Goal: Task Accomplishment & Management: Use online tool/utility

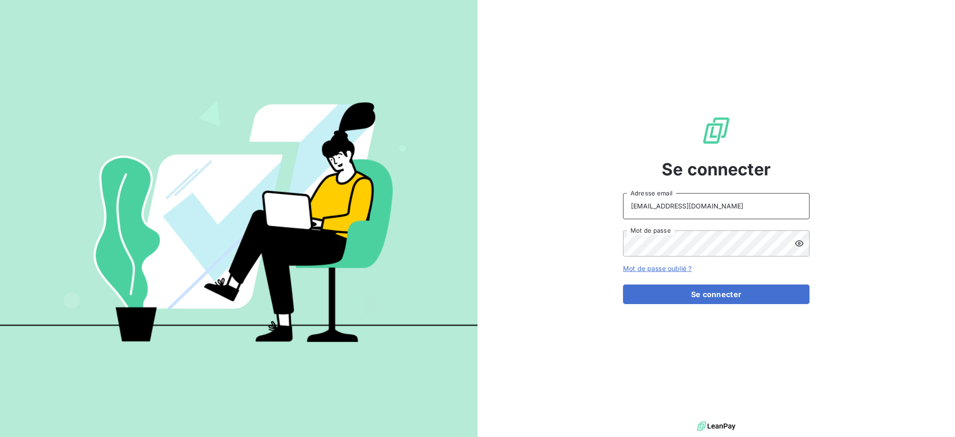
click at [737, 210] on input "[EMAIL_ADDRESS][DOMAIN_NAME]" at bounding box center [716, 206] width 186 height 26
type input "[EMAIL_ADDRESS][DOMAIN_NAME]"
click at [686, 294] on button "Se connecter" at bounding box center [716, 294] width 186 height 20
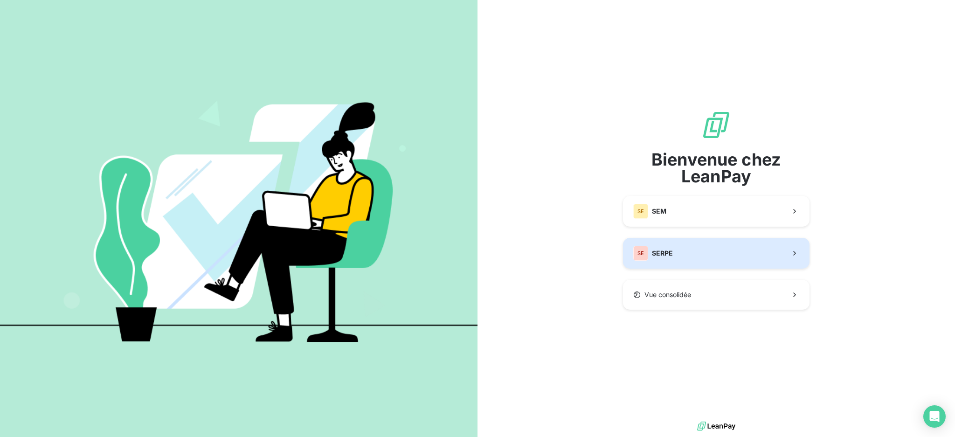
click at [663, 252] on span "SERPE" at bounding box center [662, 252] width 21 height 9
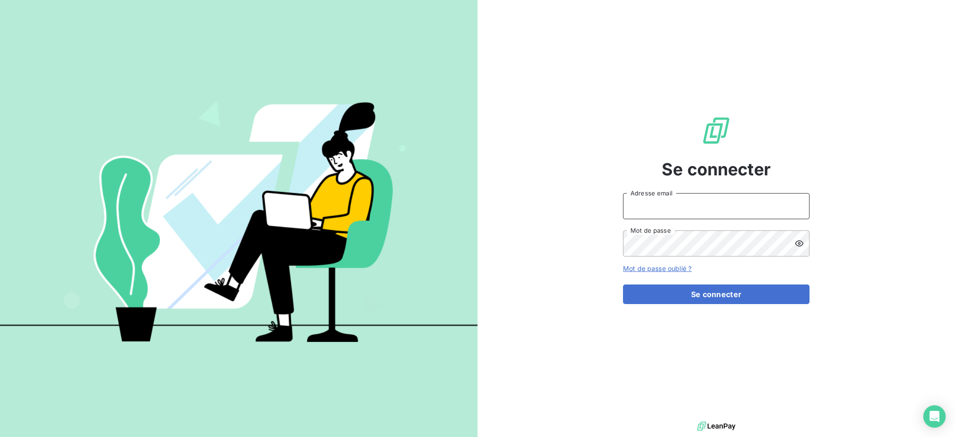
type input "[EMAIL_ADDRESS][DOMAIN_NAME]"
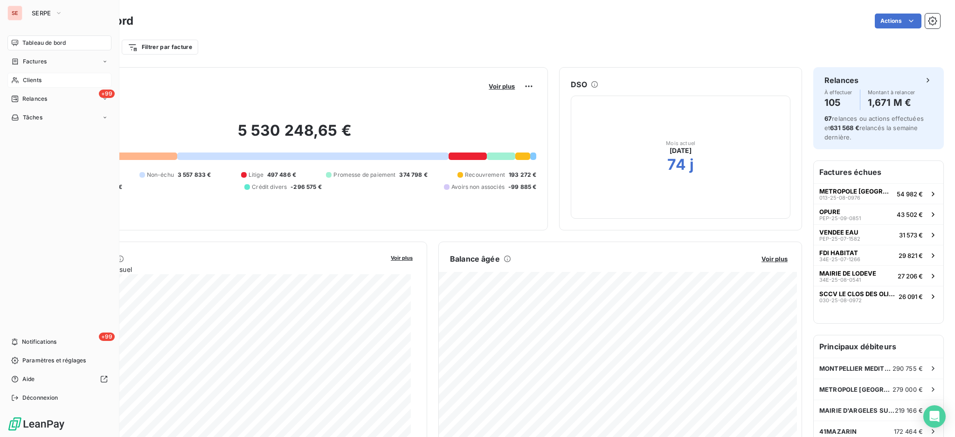
click at [37, 82] on span "Clients" at bounding box center [32, 80] width 19 height 8
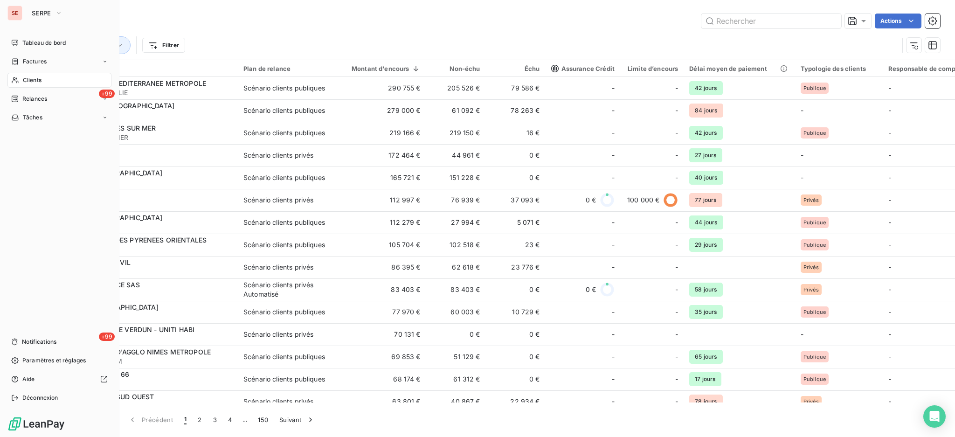
click at [35, 80] on span "Clients" at bounding box center [32, 80] width 19 height 8
click at [34, 100] on span "Relances" at bounding box center [34, 99] width 25 height 8
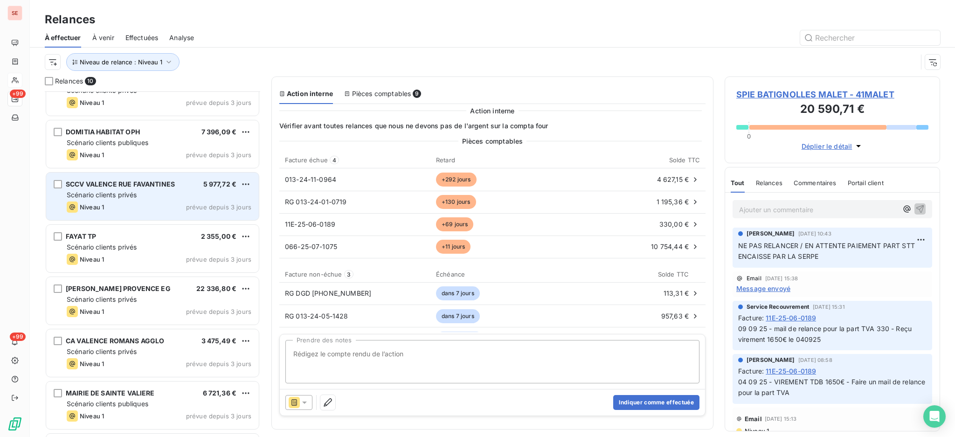
scroll to position [177, 0]
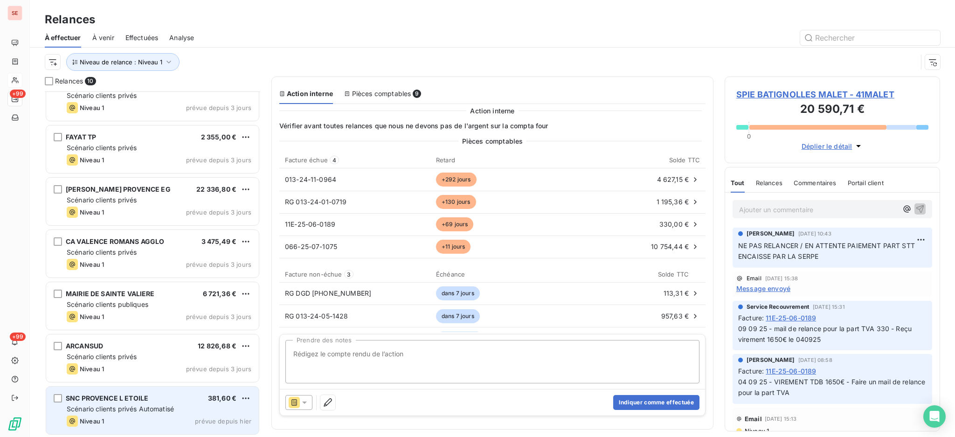
click at [129, 417] on div "Niveau 1 prévue depuis hier" at bounding box center [159, 420] width 185 height 11
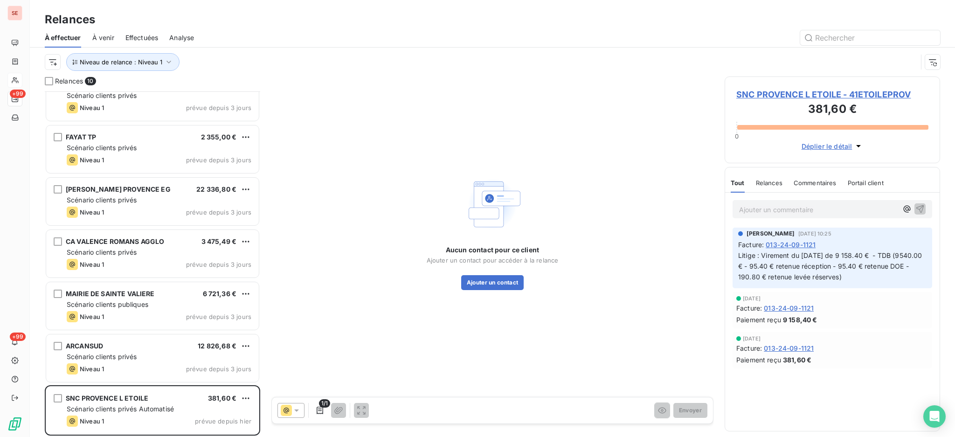
click at [787, 92] on span "SNC PROVENCE L ETOILE - 41ETOILEPROV" at bounding box center [832, 94] width 192 height 13
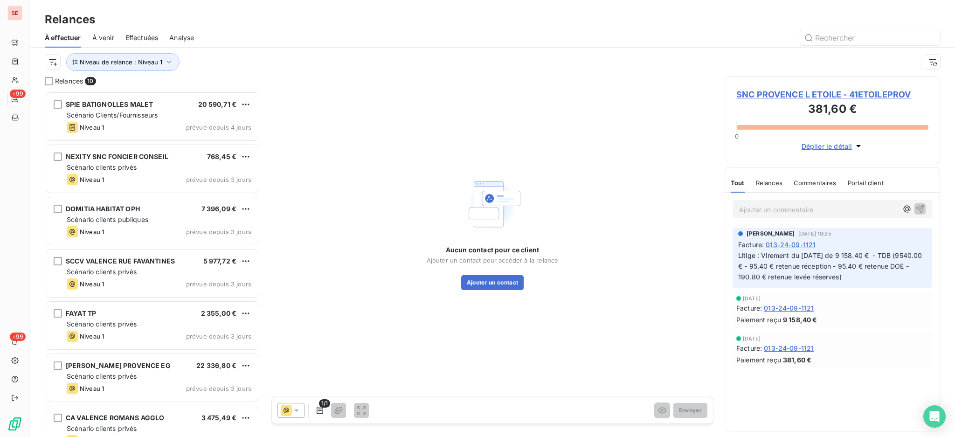
scroll to position [336, 206]
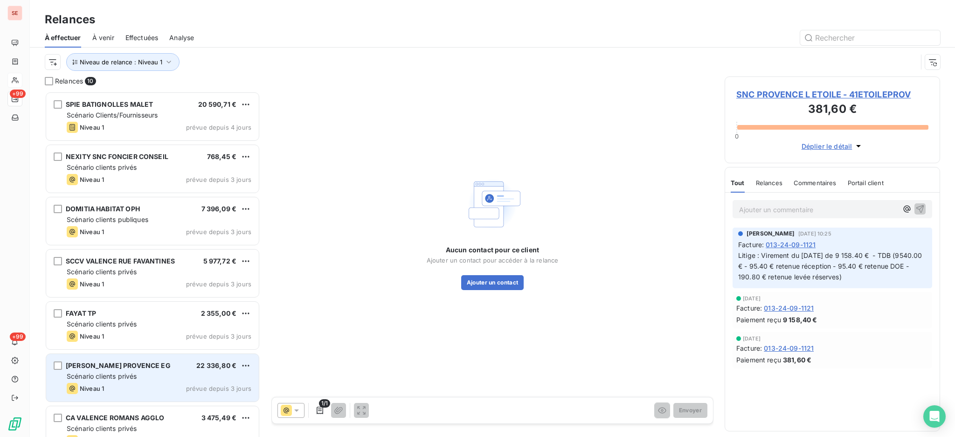
click at [150, 369] on span "[PERSON_NAME] PROVENCE EG" at bounding box center [118, 365] width 105 height 8
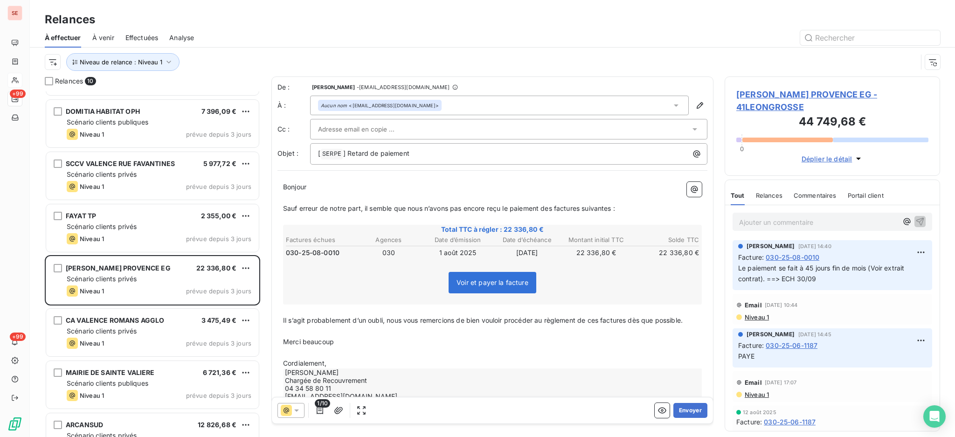
scroll to position [177, 0]
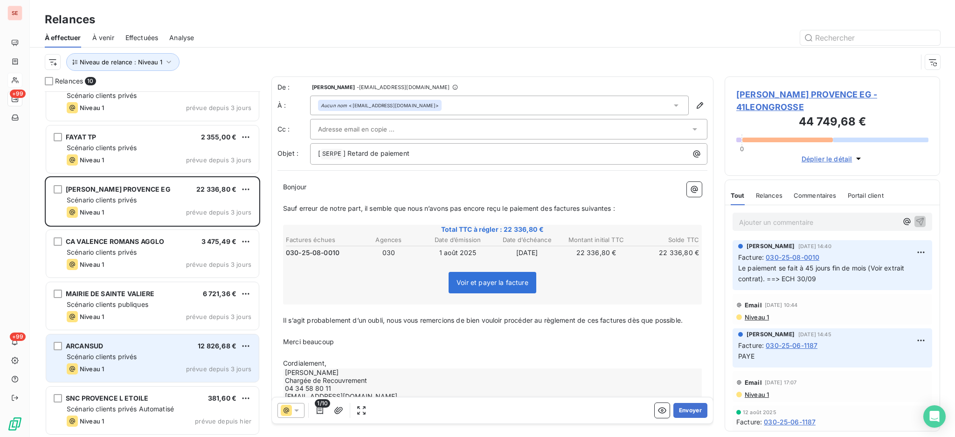
click at [137, 366] on div "Niveau 1 prévue depuis 3 jours" at bounding box center [159, 368] width 185 height 11
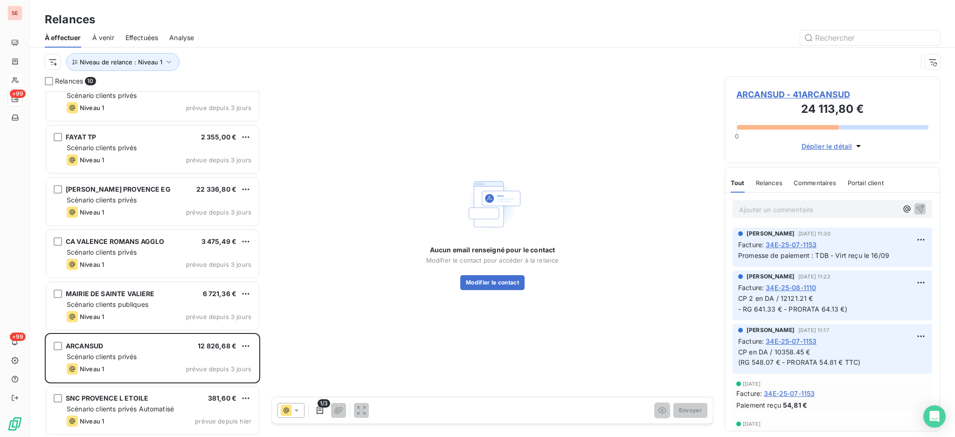
click at [807, 98] on span "ARCANSUD - 41ARCANSUD" at bounding box center [832, 94] width 192 height 13
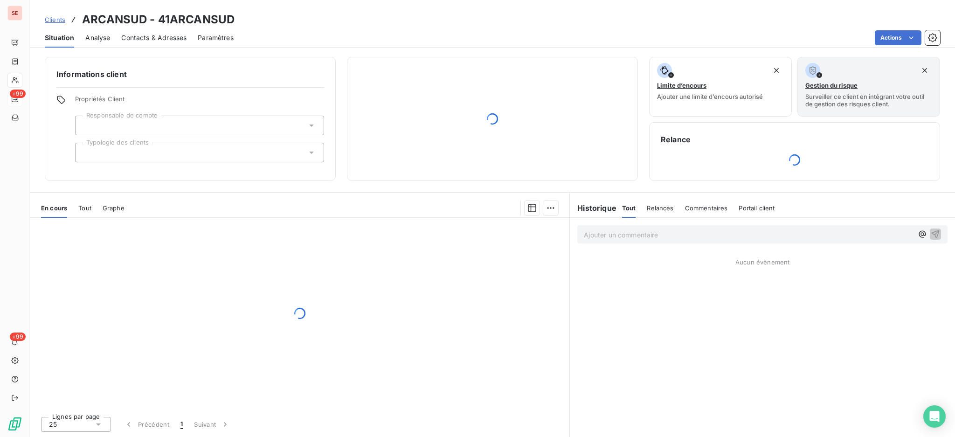
click at [157, 34] on span "Contacts & Adresses" at bounding box center [153, 37] width 65 height 9
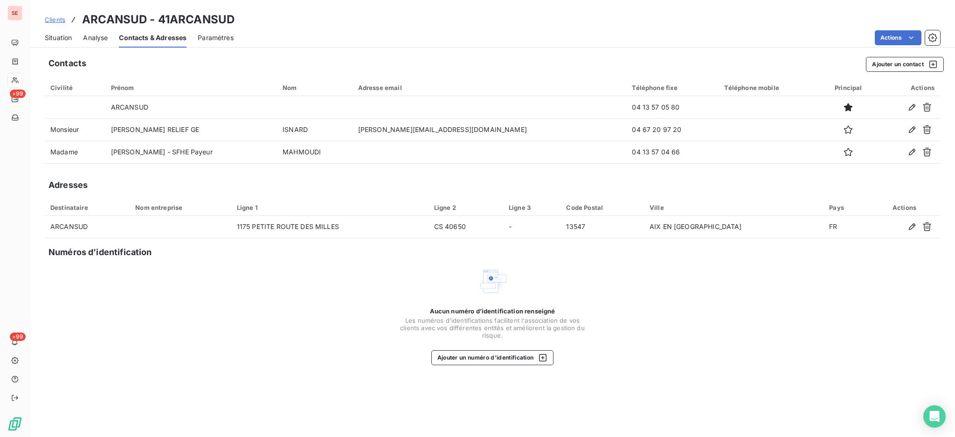
click at [747, 279] on div "Aucun numéro d’identification renseigné Les numéros d'identifications faciliten…" at bounding box center [492, 315] width 895 height 99
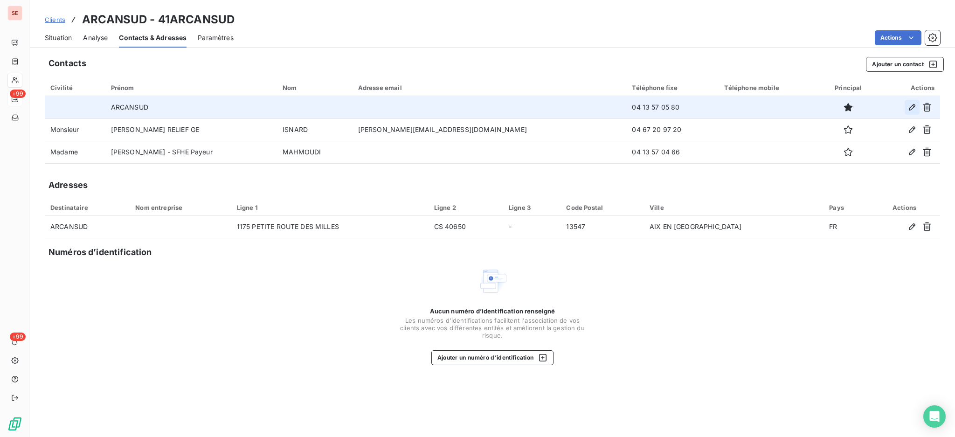
click at [911, 107] on icon "button" at bounding box center [911, 107] width 9 height 9
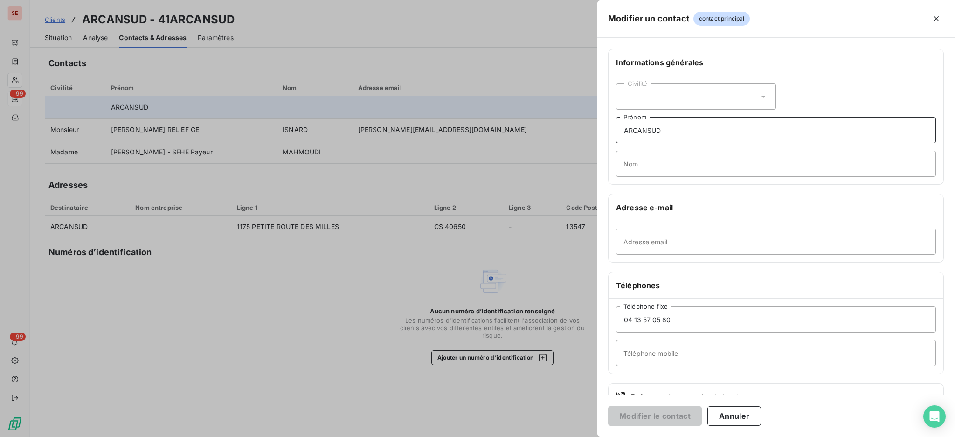
click at [676, 129] on input "ARCANSUD" at bounding box center [776, 130] width 320 height 26
type input "ARCANSUD - SFHE"
click at [608, 406] on button "Modifier le contact" at bounding box center [655, 416] width 94 height 20
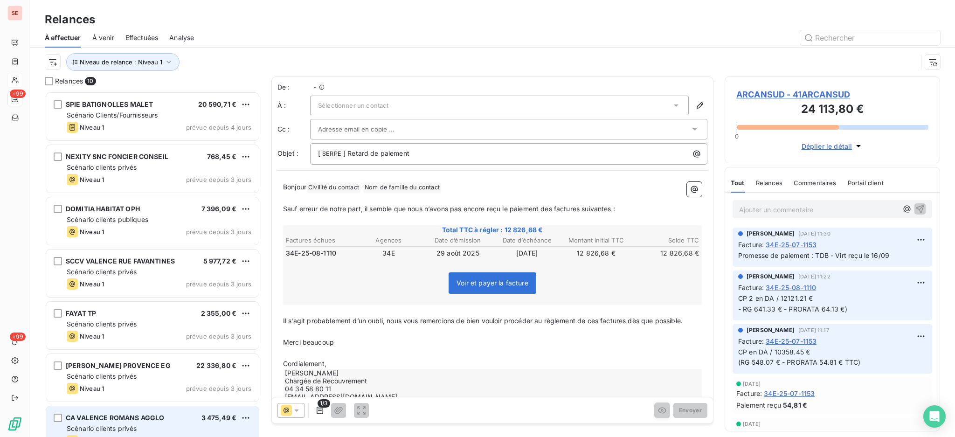
scroll to position [336, 206]
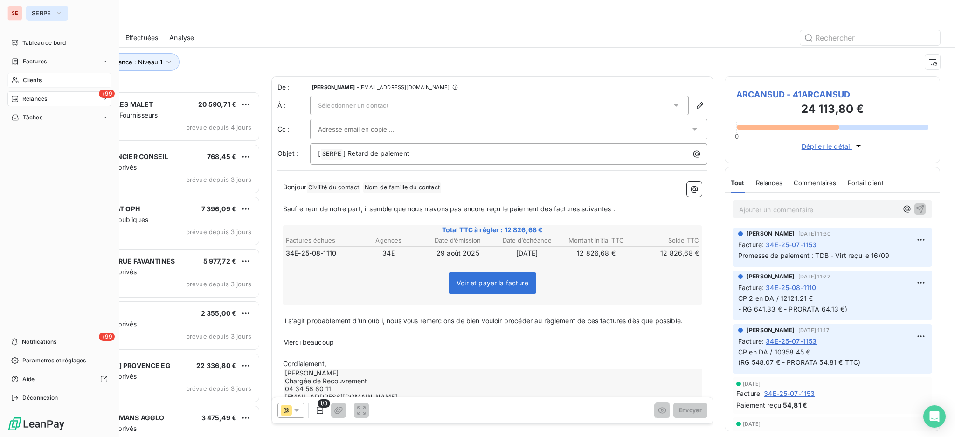
click at [45, 12] on span "SERPE" at bounding box center [42, 12] width 20 height 7
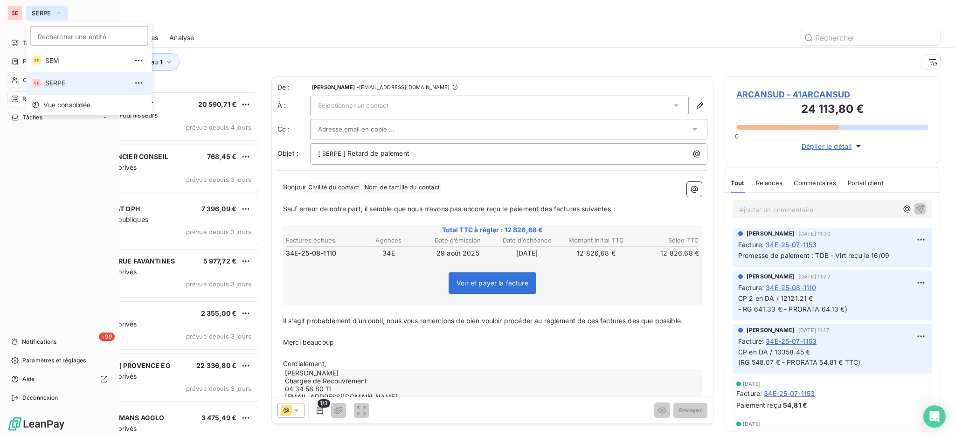
click at [45, 12] on span "SERPE" at bounding box center [42, 12] width 20 height 7
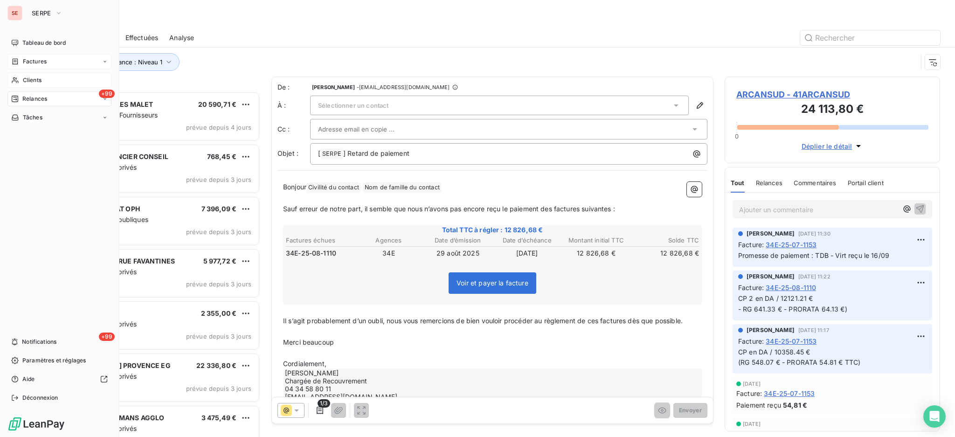
click at [34, 63] on span "Factures" at bounding box center [35, 61] width 24 height 8
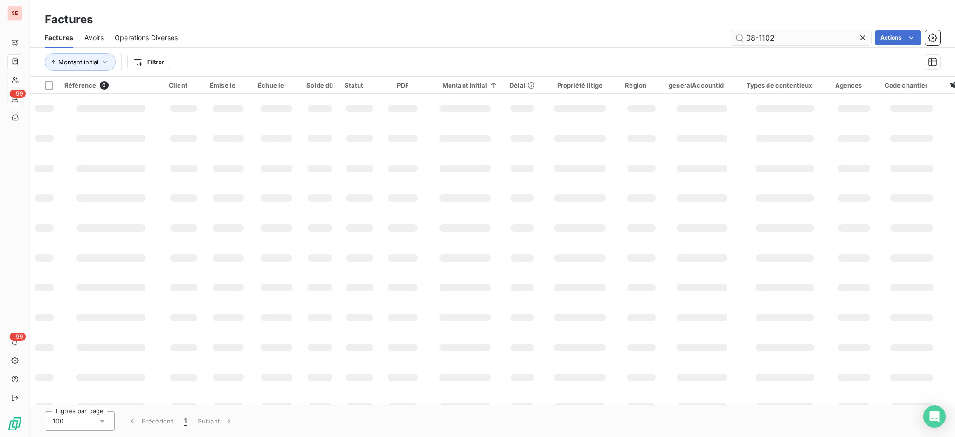
type input "08-1102"
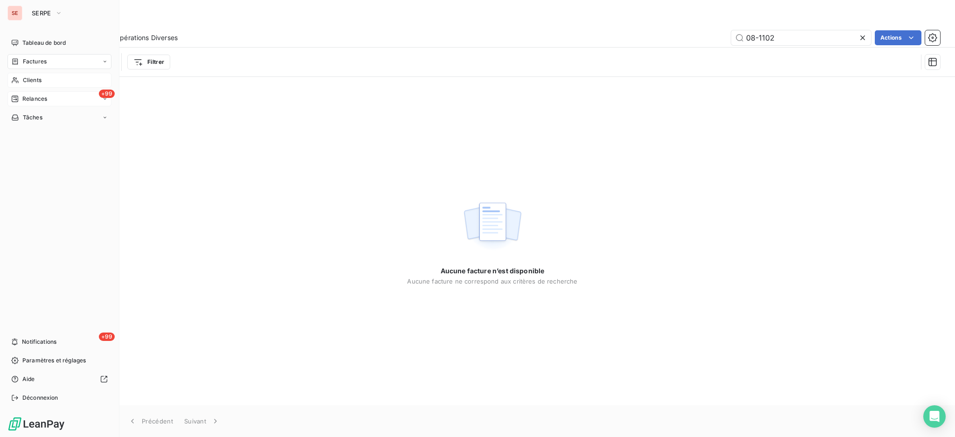
click at [40, 81] on span "Clients" at bounding box center [32, 80] width 19 height 8
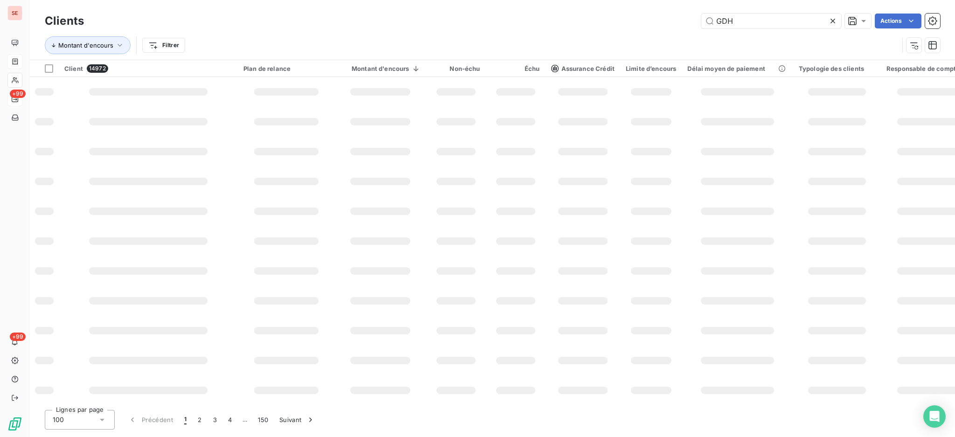
type input "GDH"
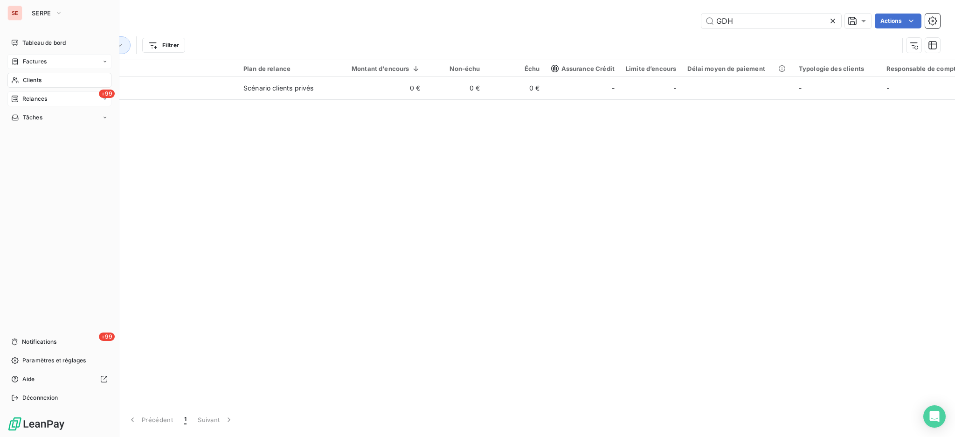
click at [31, 74] on div "Clients" at bounding box center [59, 80] width 104 height 15
click at [36, 59] on span "Factures" at bounding box center [35, 61] width 24 height 8
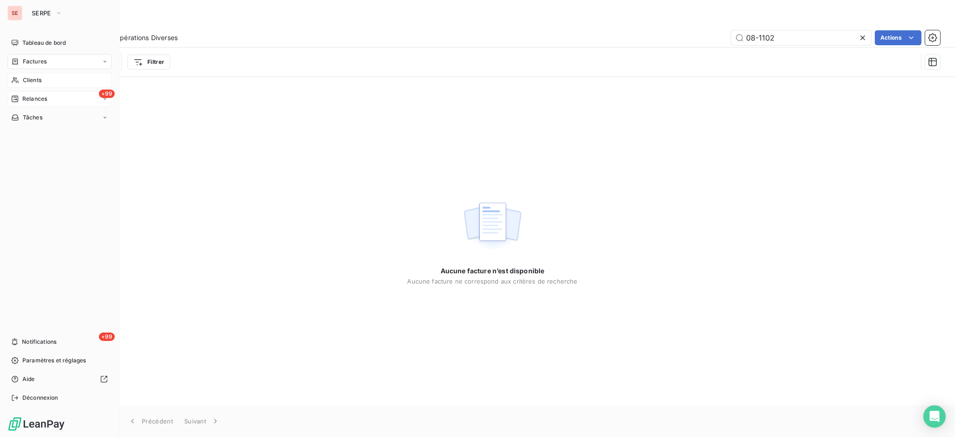
click at [58, 82] on div "Clients" at bounding box center [59, 80] width 104 height 15
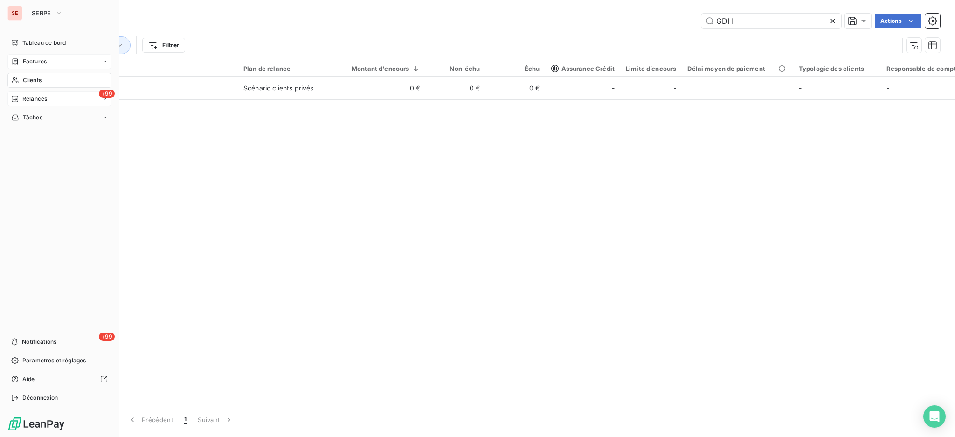
click at [49, 98] on div "+99 Relances" at bounding box center [59, 98] width 104 height 15
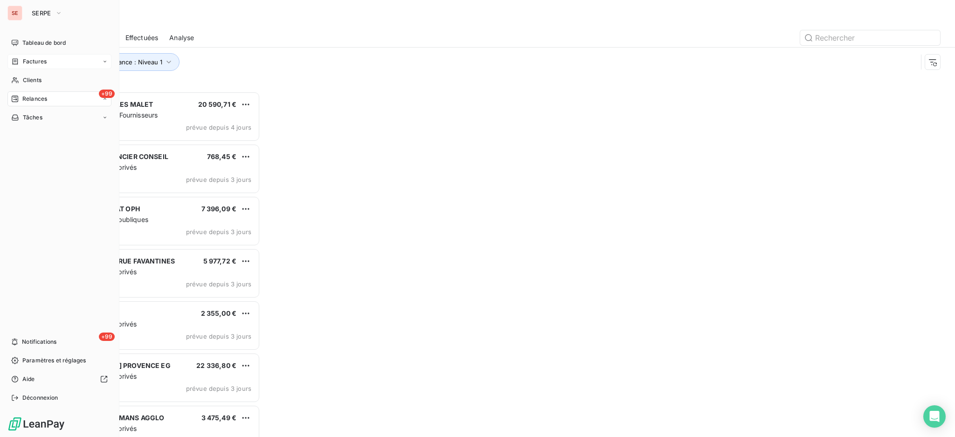
scroll to position [336, 206]
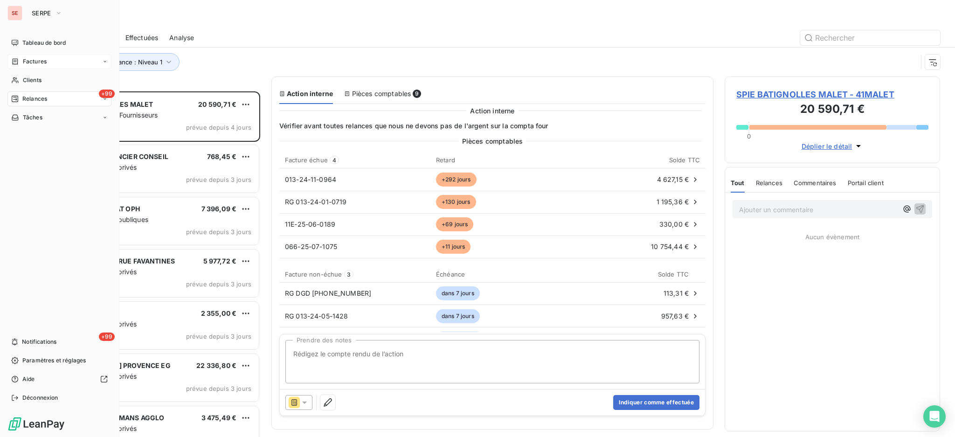
click at [41, 62] on span "Factures" at bounding box center [35, 61] width 24 height 8
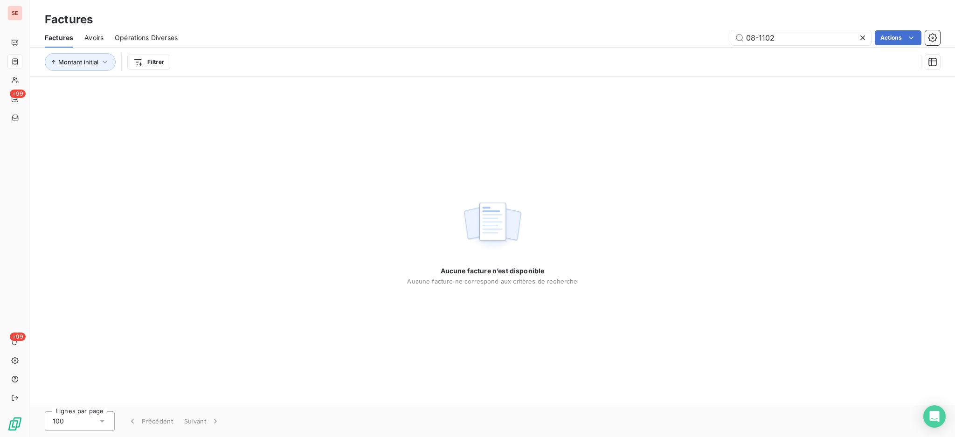
click at [120, 138] on div "Aucune facture n’est disponible Aucune facture ne correspond aux critères de re…" at bounding box center [492, 241] width 925 height 328
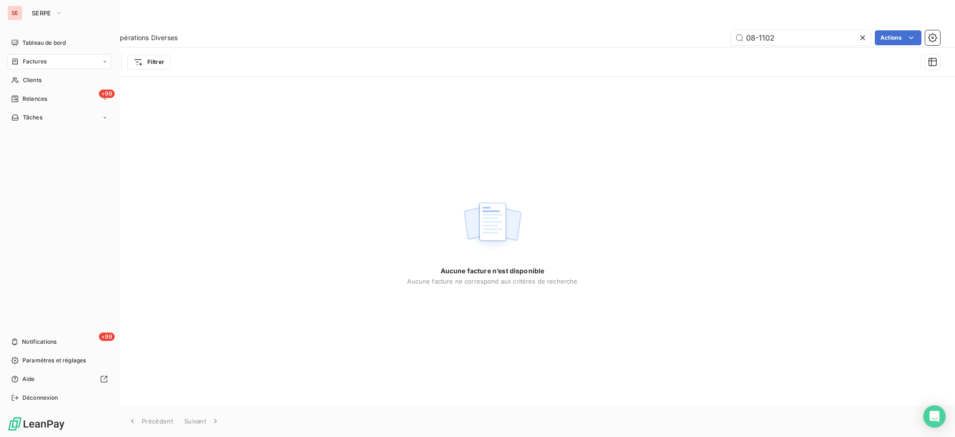
drag, startPoint x: 19, startPoint y: 75, endPoint x: 37, endPoint y: 68, distance: 20.1
click at [19, 75] on div "Clients" at bounding box center [59, 80] width 104 height 15
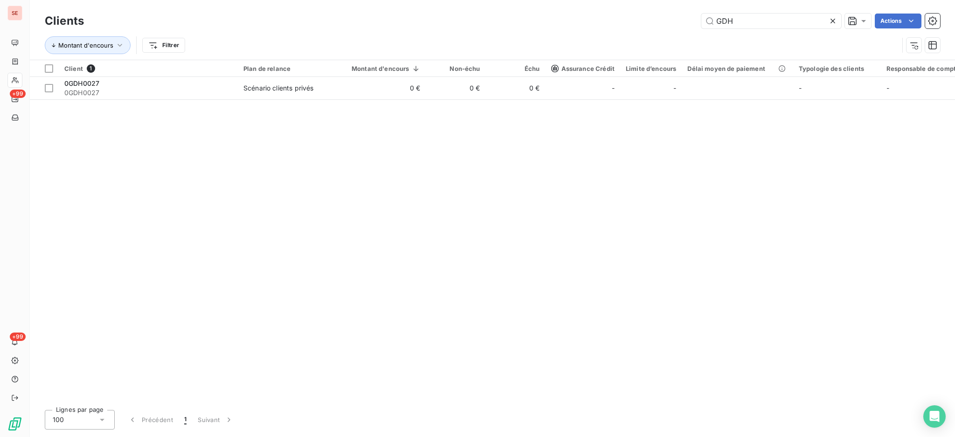
drag, startPoint x: 733, startPoint y: 17, endPoint x: 652, endPoint y: 11, distance: 81.3
click at [652, 11] on div "Clients GDH Actions" at bounding box center [492, 21] width 895 height 20
type input "ARCANSUD"
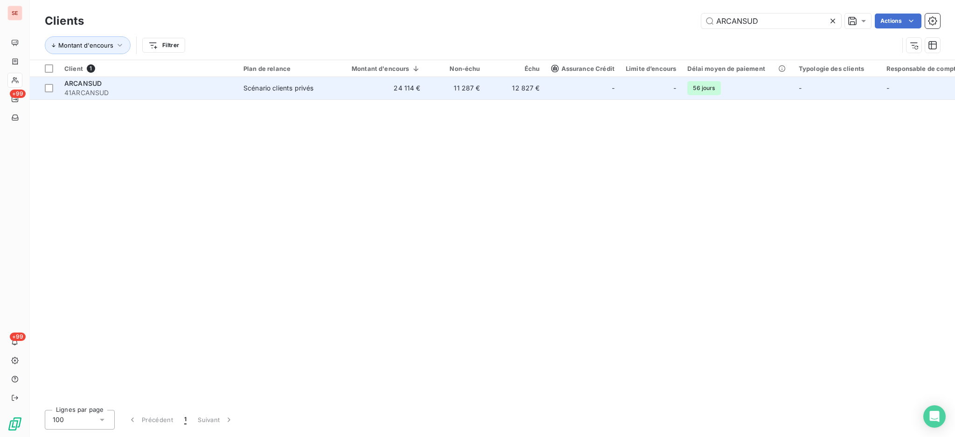
click at [365, 90] on td "24 114 €" at bounding box center [380, 88] width 91 height 22
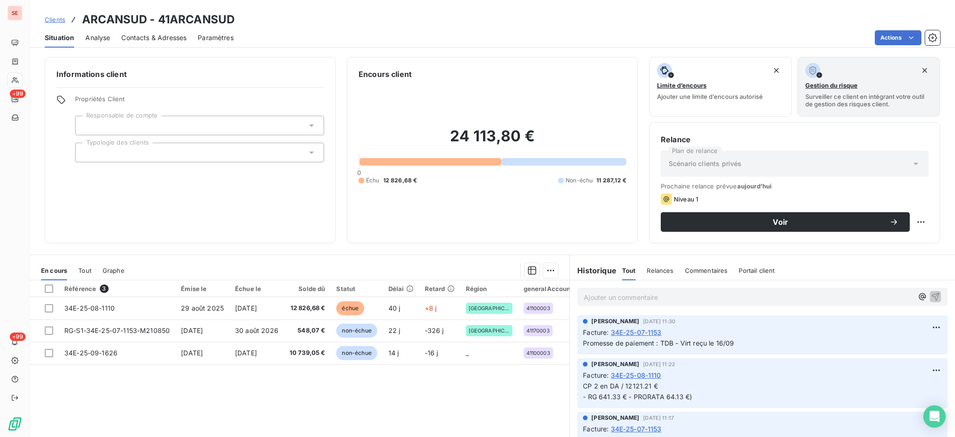
click at [156, 41] on span "Contacts & Adresses" at bounding box center [153, 37] width 65 height 9
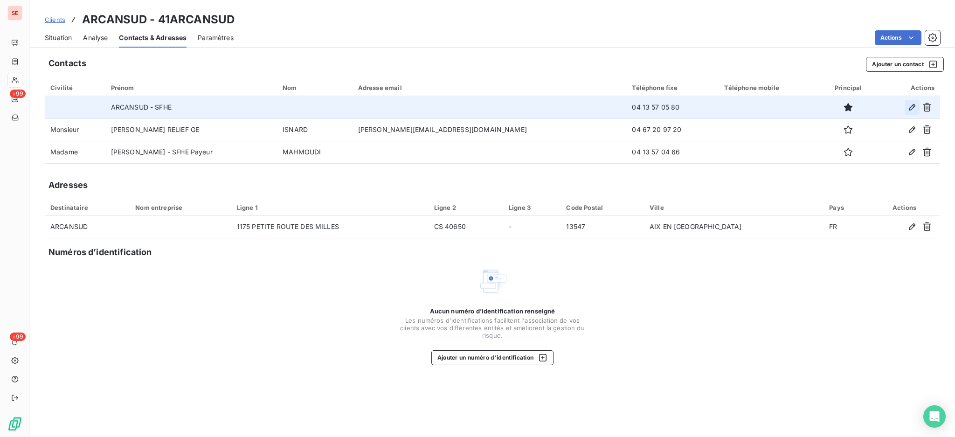
click at [915, 104] on icon "button" at bounding box center [911, 107] width 9 height 9
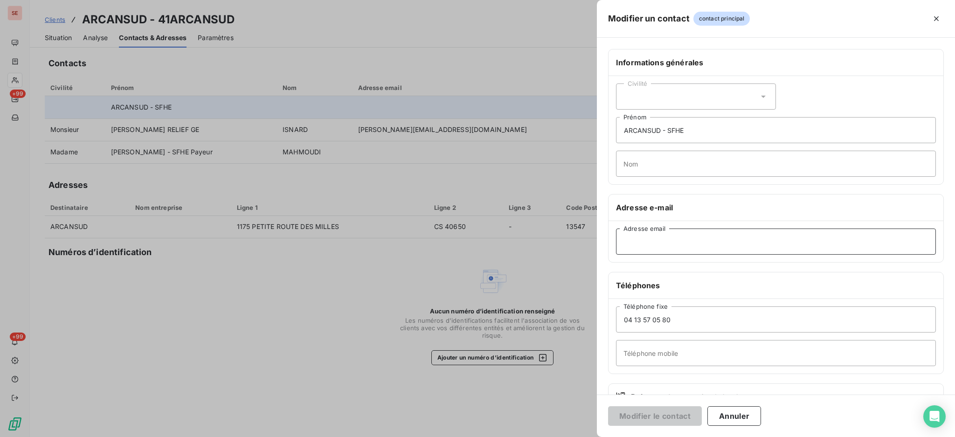
click at [677, 245] on input "Adresse email" at bounding box center [776, 241] width 320 height 26
click at [701, 332] on input "04 13 57 05 80" at bounding box center [776, 329] width 320 height 26
click at [622, 242] on input "contact@[EMAIL_ADDRESS][DOMAIN_NAME]" at bounding box center [776, 241] width 320 height 26
click at [701, 331] on input "04 13 57 05 80" at bounding box center [776, 329] width 320 height 26
click at [654, 243] on input "contact@[EMAIL_ADDRESS][DOMAIN_NAME]" at bounding box center [776, 241] width 320 height 26
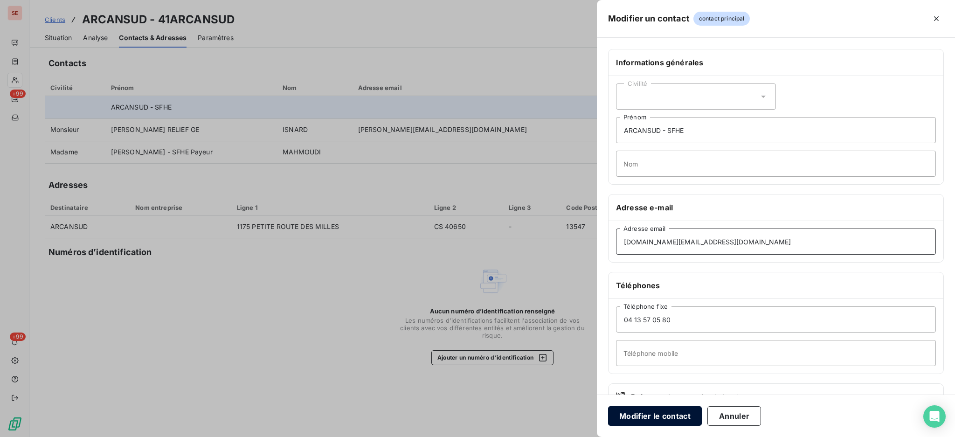
type input "[DOMAIN_NAME][EMAIL_ADDRESS][DOMAIN_NAME]"
click at [682, 418] on button "Modifier le contact" at bounding box center [655, 416] width 94 height 20
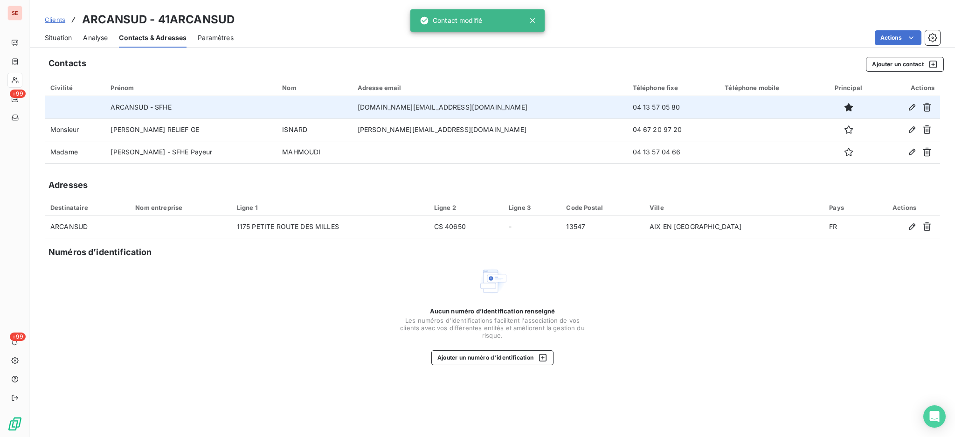
click at [60, 33] on span "Situation" at bounding box center [58, 37] width 27 height 9
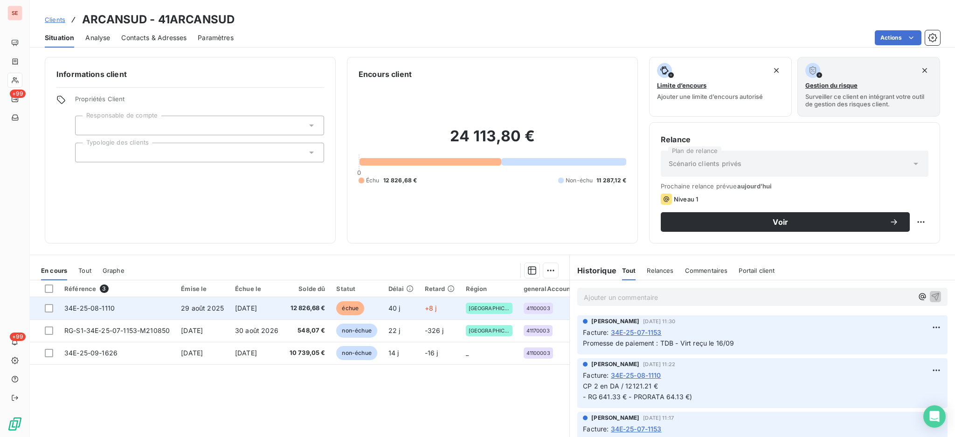
click at [291, 306] on span "12 826,68 €" at bounding box center [308, 308] width 36 height 9
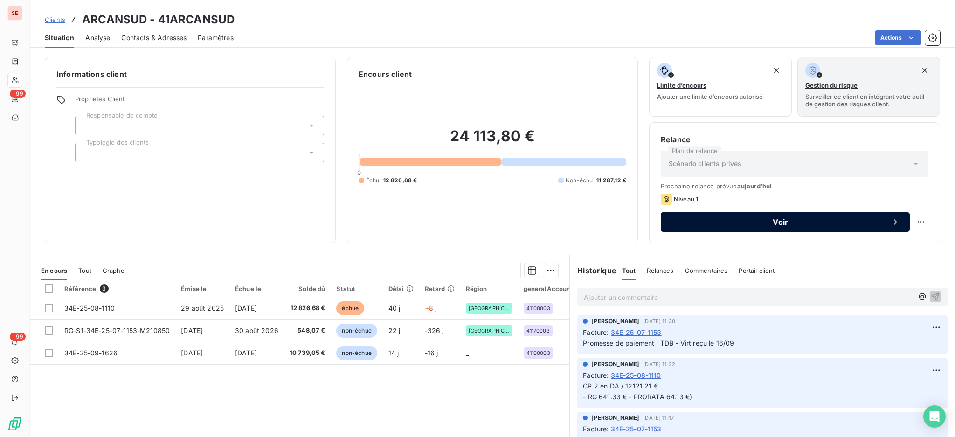
click at [725, 216] on button "Voir" at bounding box center [785, 222] width 249 height 20
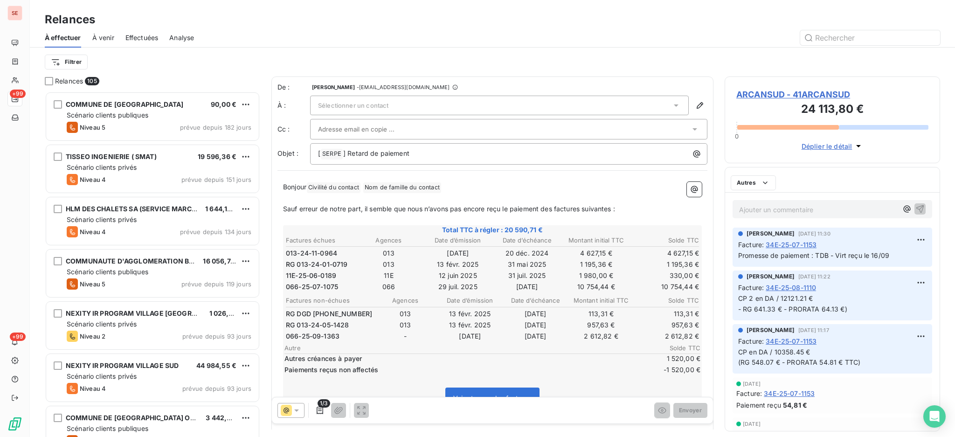
scroll to position [337, 206]
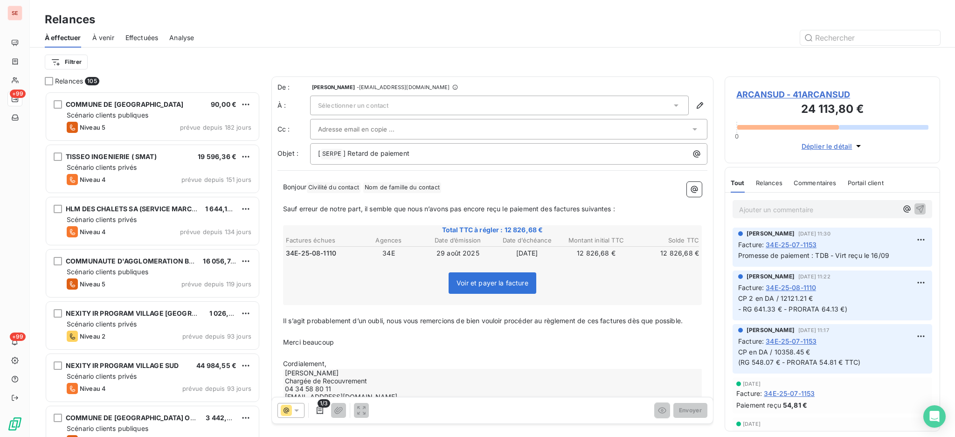
click at [672, 104] on div "Sélectionner un contact" at bounding box center [499, 106] width 379 height 20
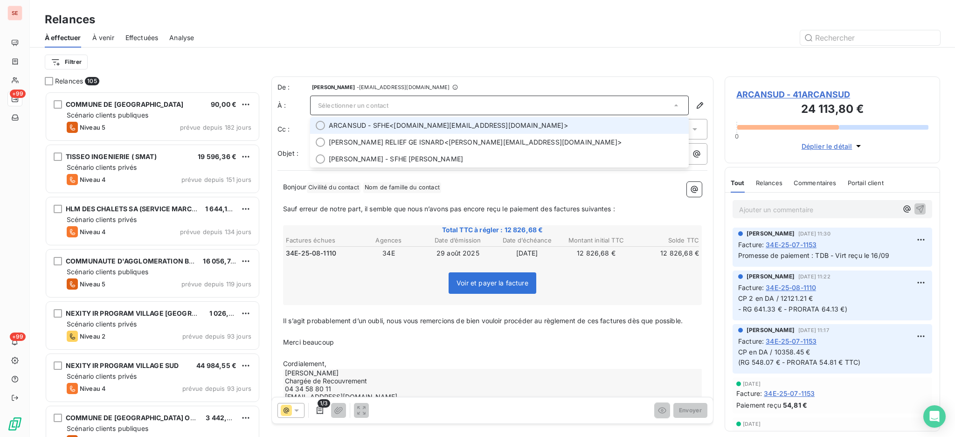
click at [479, 124] on span "ARCANSUD - SFHE <[DOMAIN_NAME][EMAIL_ADDRESS][DOMAIN_NAME]>" at bounding box center [506, 125] width 354 height 9
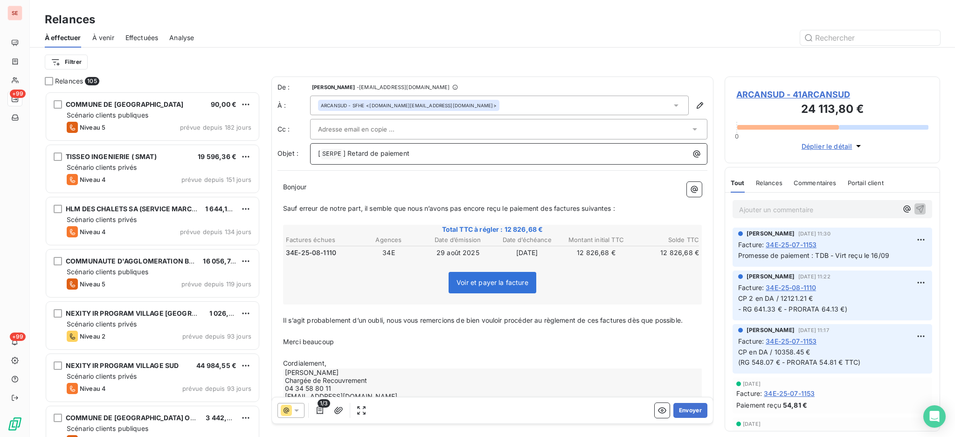
click at [460, 159] on p "[ SERPE ﻿ ] Retard de paiement" at bounding box center [511, 153] width 386 height 11
click at [357, 362] on p "Cordialement," at bounding box center [492, 363] width 419 height 11
click at [339, 411] on icon "button" at bounding box center [338, 410] width 9 height 9
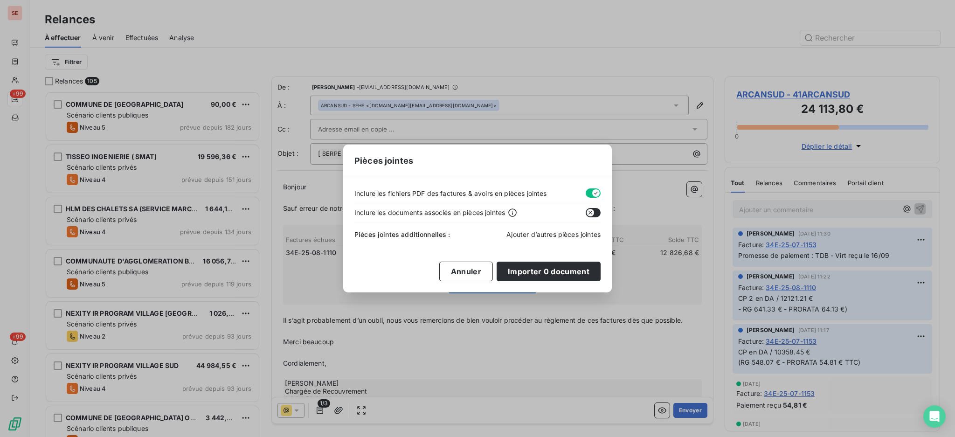
click at [533, 231] on span "Ajouter d’autres pièces jointes" at bounding box center [553, 234] width 94 height 8
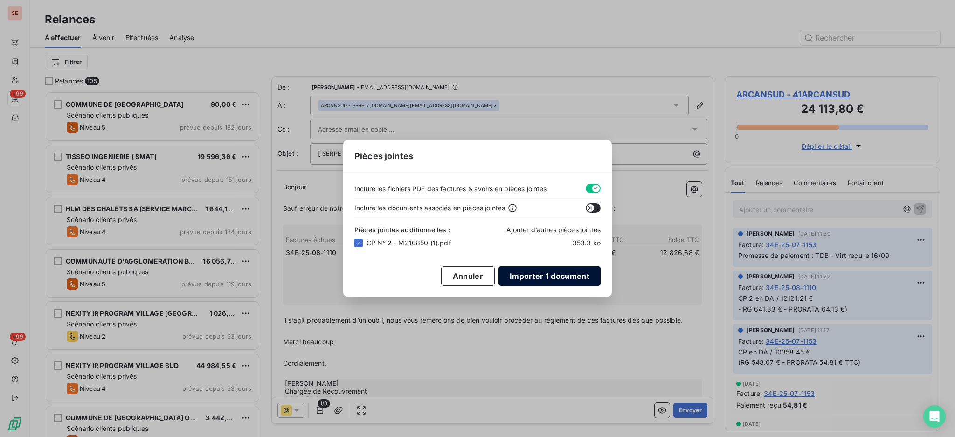
click at [558, 274] on button "Importer 1 document" at bounding box center [549, 276] width 102 height 20
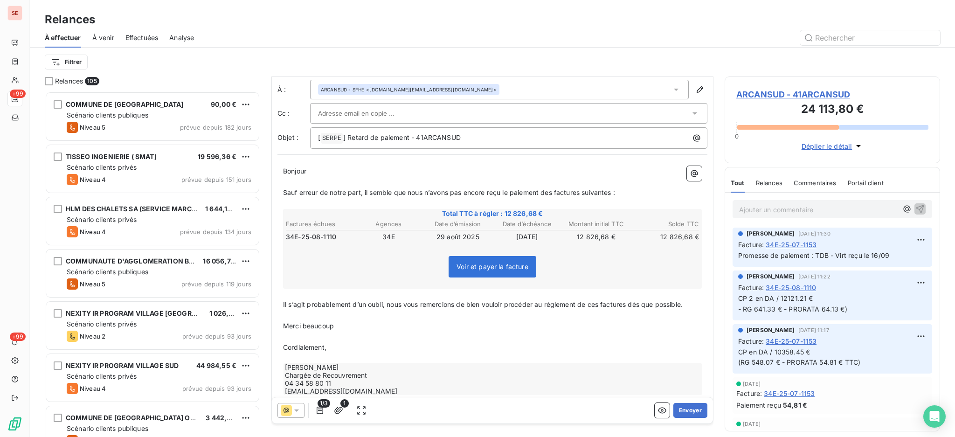
scroll to position [31, 0]
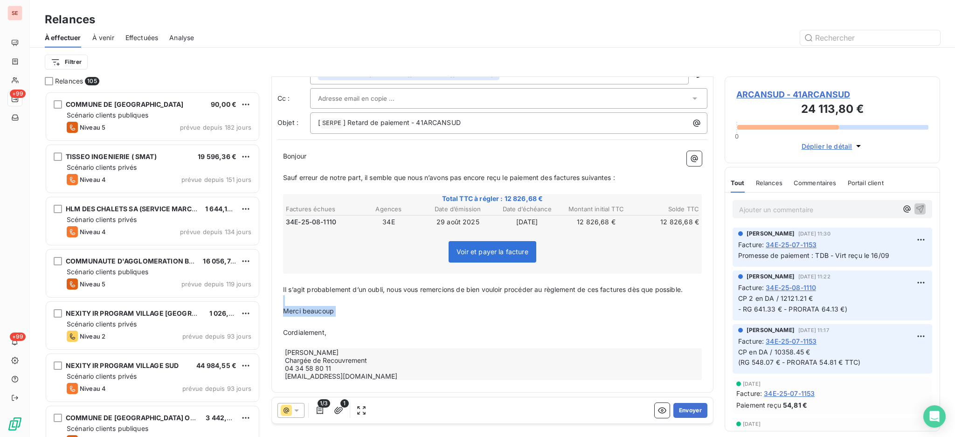
drag, startPoint x: 334, startPoint y: 316, endPoint x: 290, endPoint y: 301, distance: 46.6
click at [290, 301] on div "Bonjour ﻿ ﻿ ﻿ ﻿ Sauf erreur de notre part, il semble que nous n’avons pas encor…" at bounding box center [492, 266] width 419 height 230
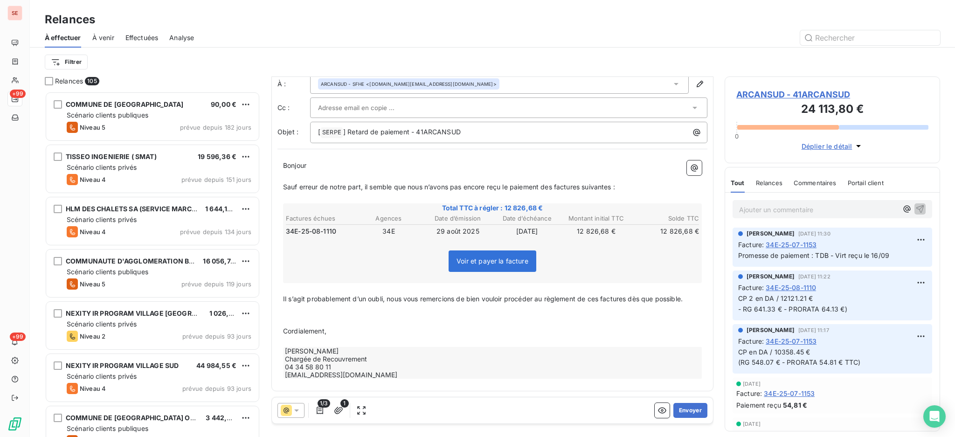
scroll to position [20, 0]
click at [340, 317] on p "﻿" at bounding box center [492, 322] width 419 height 11
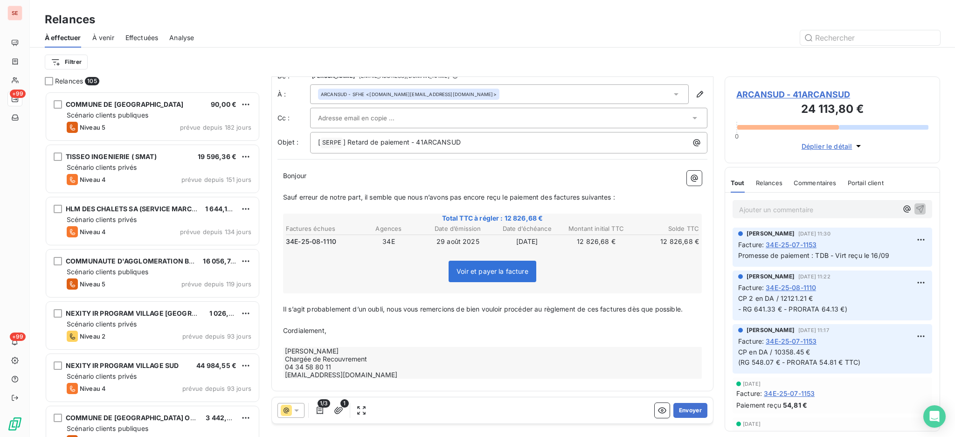
scroll to position [10, 0]
click at [690, 408] on button "Envoyer" at bounding box center [690, 410] width 34 height 15
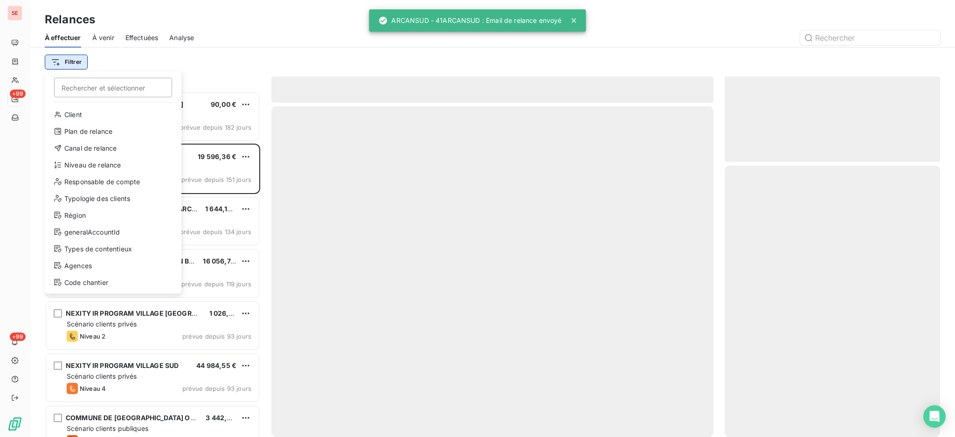
click at [63, 67] on html "SE +99 +99 Relances À effectuer À venir Effectuées Analyse Filtrer Rechercher e…" at bounding box center [477, 218] width 955 height 437
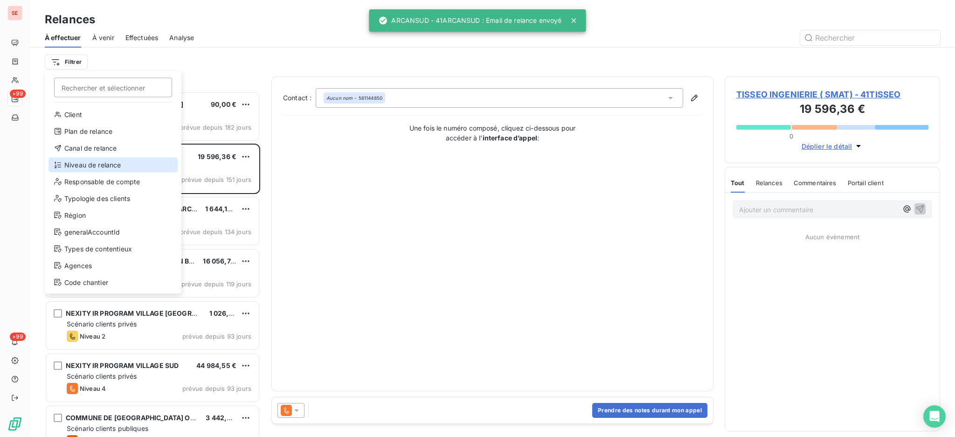
click at [90, 165] on div "Niveau de relance" at bounding box center [112, 165] width 129 height 15
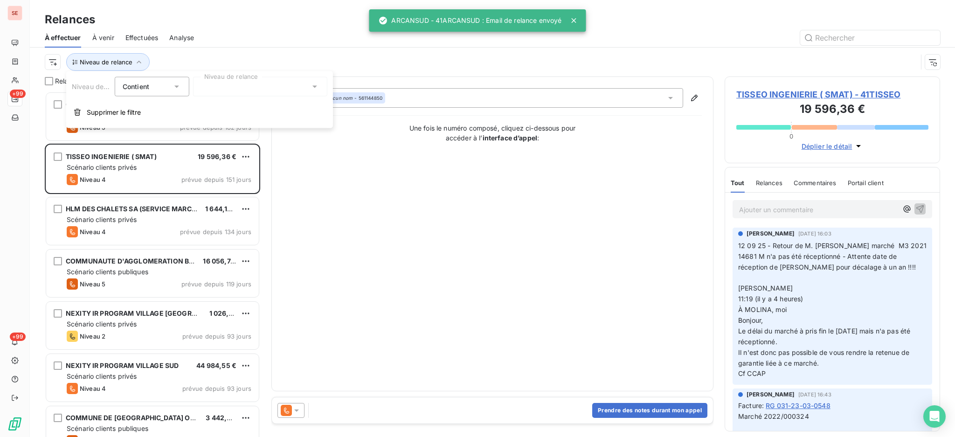
click at [312, 83] on icon at bounding box center [314, 86] width 9 height 9
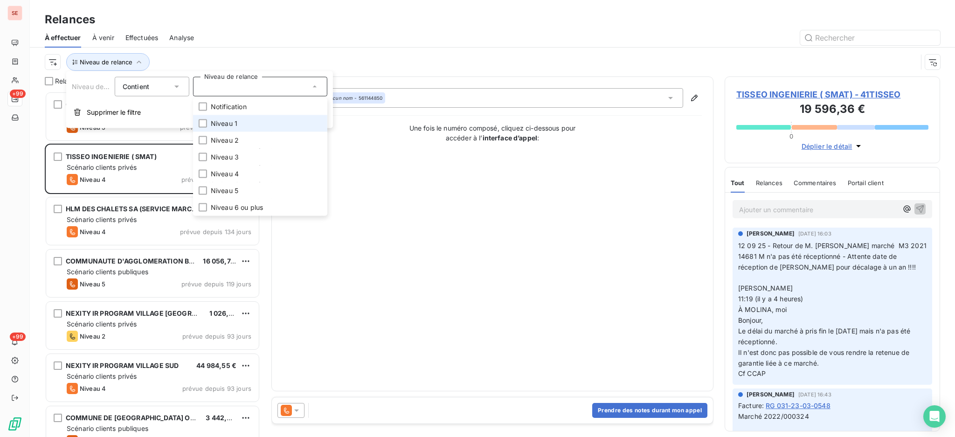
click at [278, 130] on li "Niveau 1" at bounding box center [260, 123] width 134 height 17
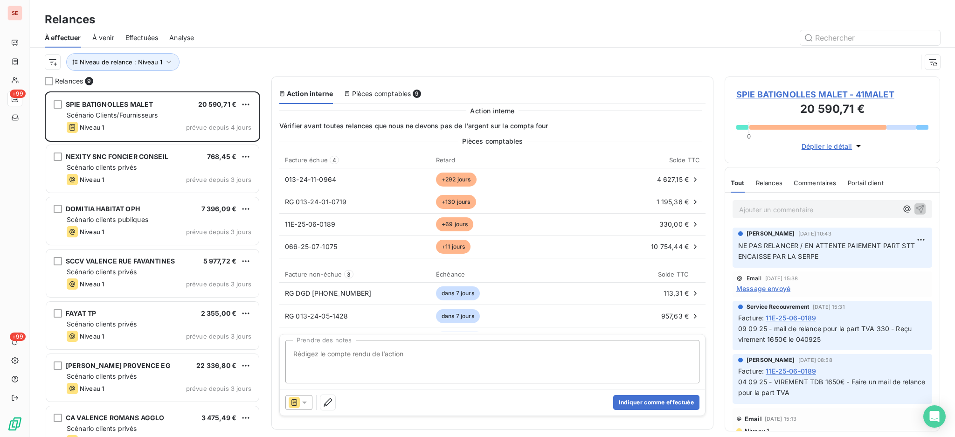
click at [299, 35] on div at bounding box center [572, 37] width 735 height 15
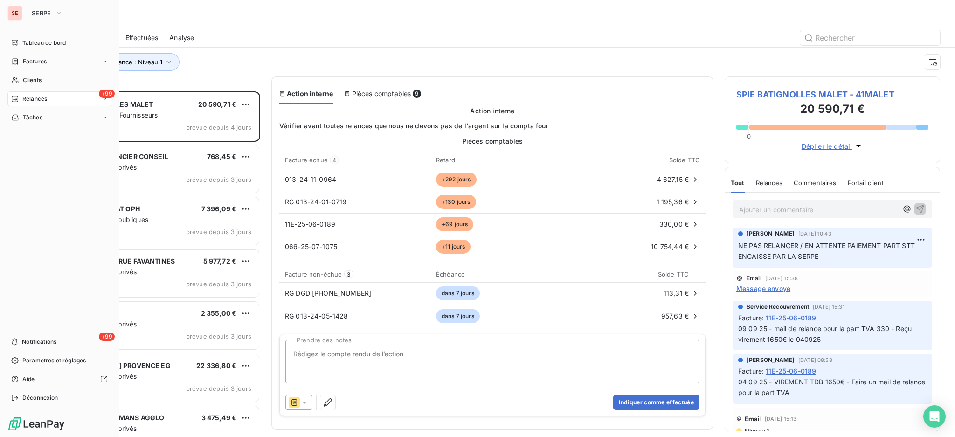
click at [32, 60] on span "Factures" at bounding box center [35, 61] width 24 height 8
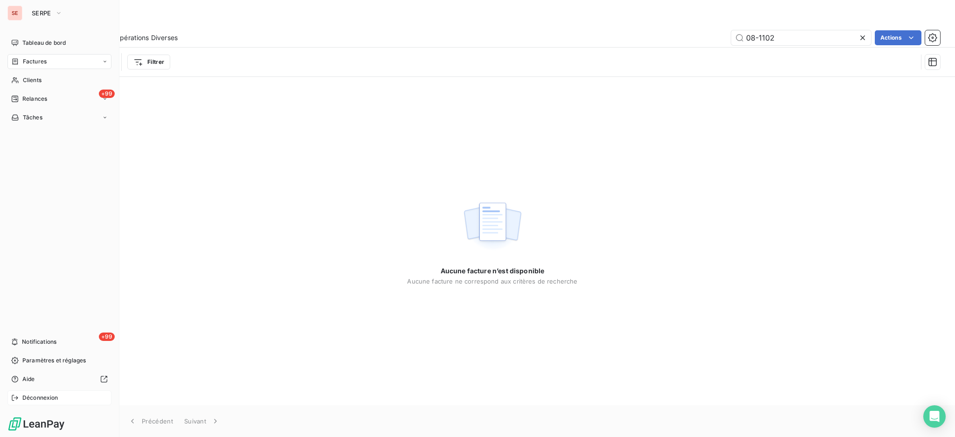
click at [35, 394] on span "Déconnexion" at bounding box center [40, 397] width 36 height 8
